Goal: Find specific page/section

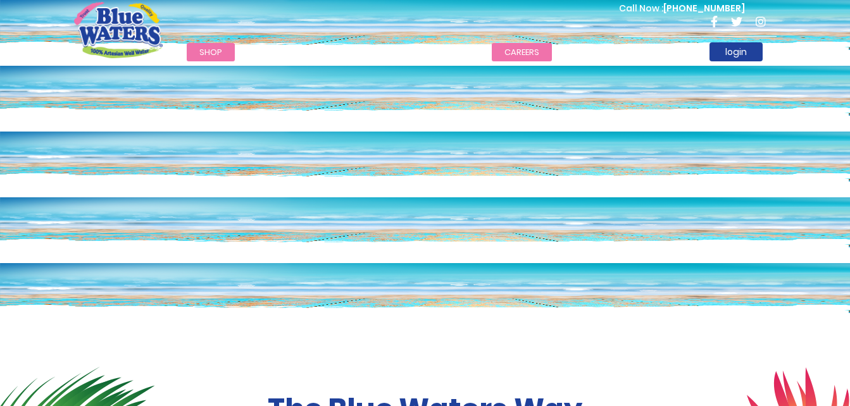
click at [521, 50] on link "careers" at bounding box center [522, 52] width 60 height 18
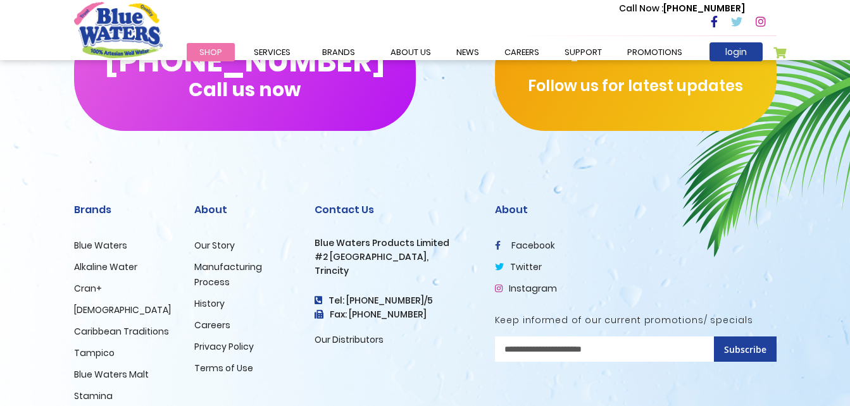
scroll to position [1278, 0]
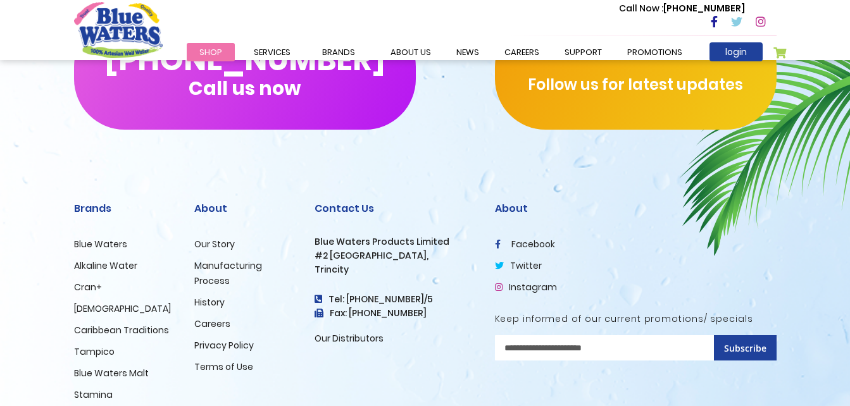
click at [205, 329] on link "Careers" at bounding box center [212, 324] width 36 height 13
